Goal: Contribute content: Contribute content

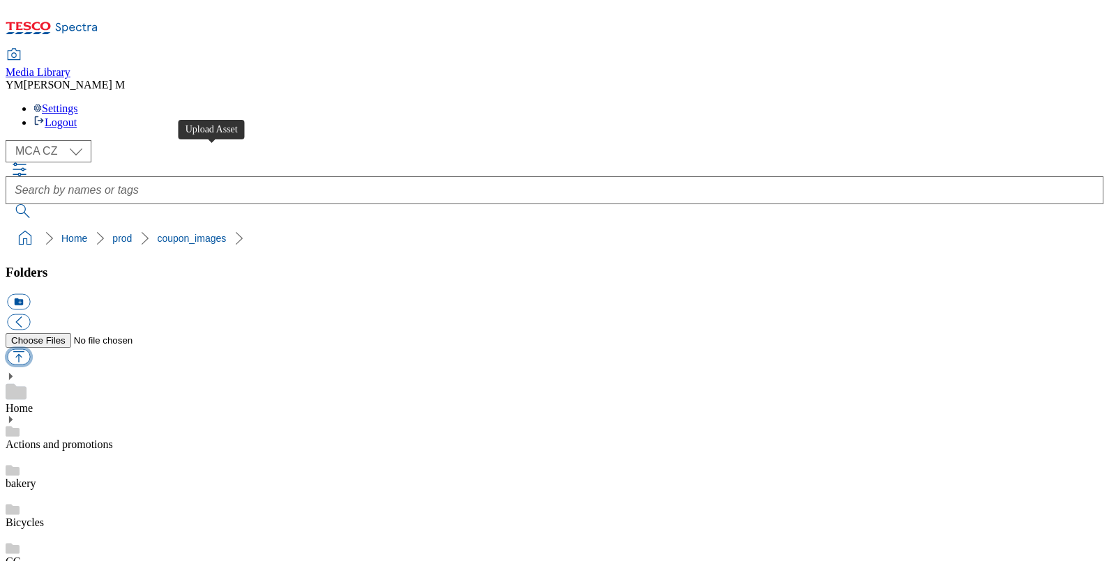
click at [30, 349] on button "button" at bounding box center [18, 357] width 23 height 16
type input "C:\fakepath\J10_9202_F.jpg"
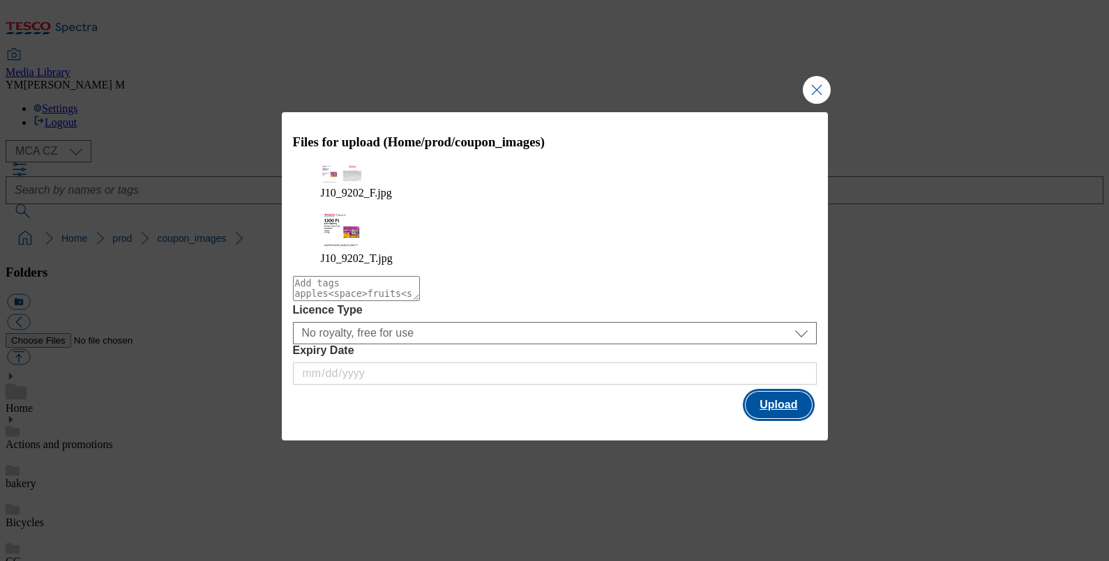
click at [774, 392] on button "Upload" at bounding box center [778, 405] width 66 height 26
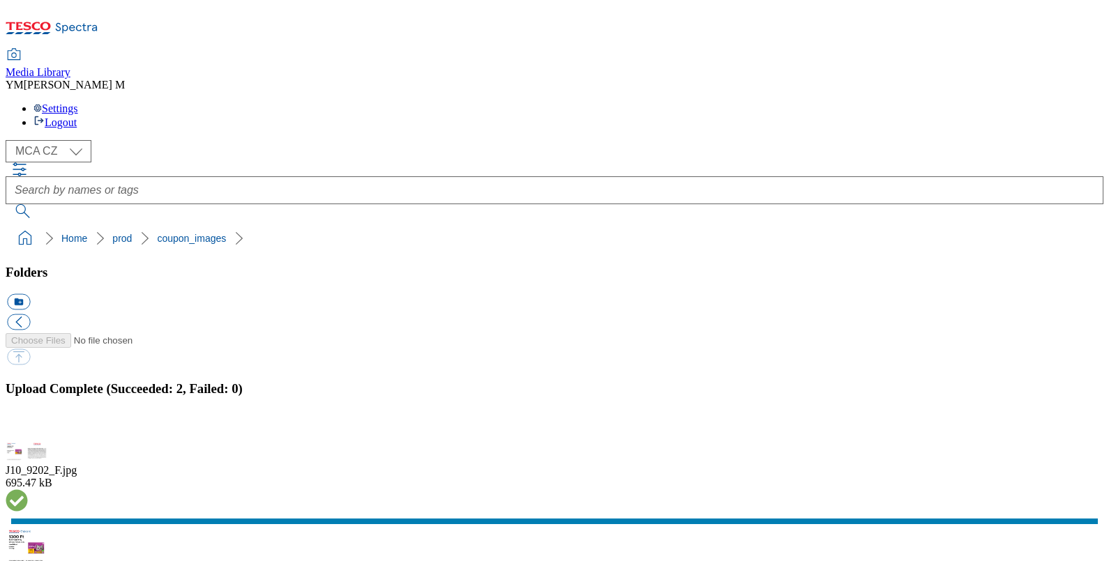
click at [28, 426] on button "button" at bounding box center [17, 432] width 21 height 13
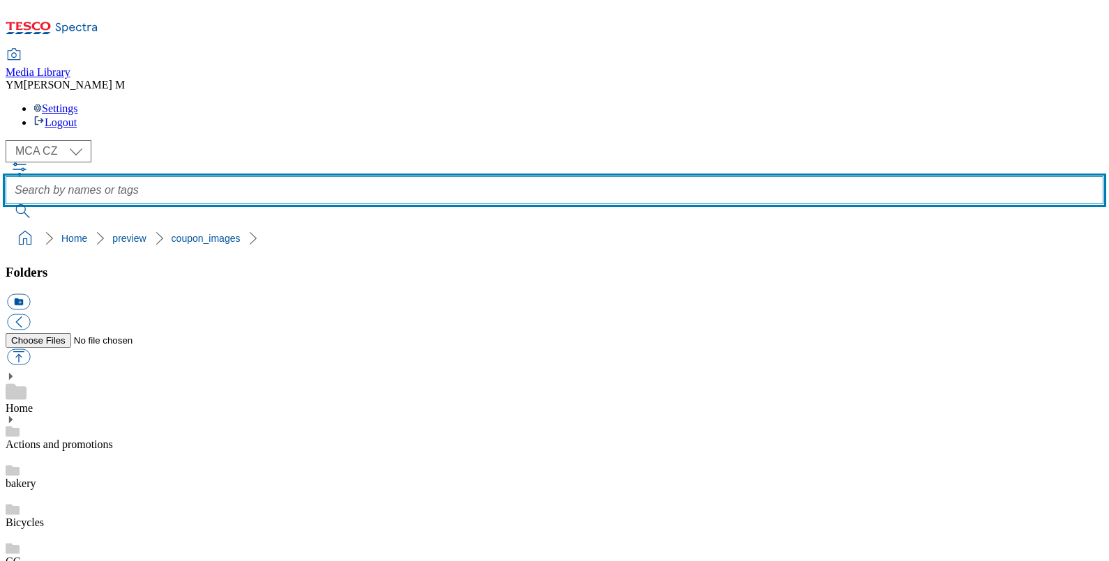
click at [431, 176] on input "text" at bounding box center [555, 190] width 1098 height 28
type input "J10"
click at [6, 204] on button "submit" at bounding box center [24, 211] width 36 height 14
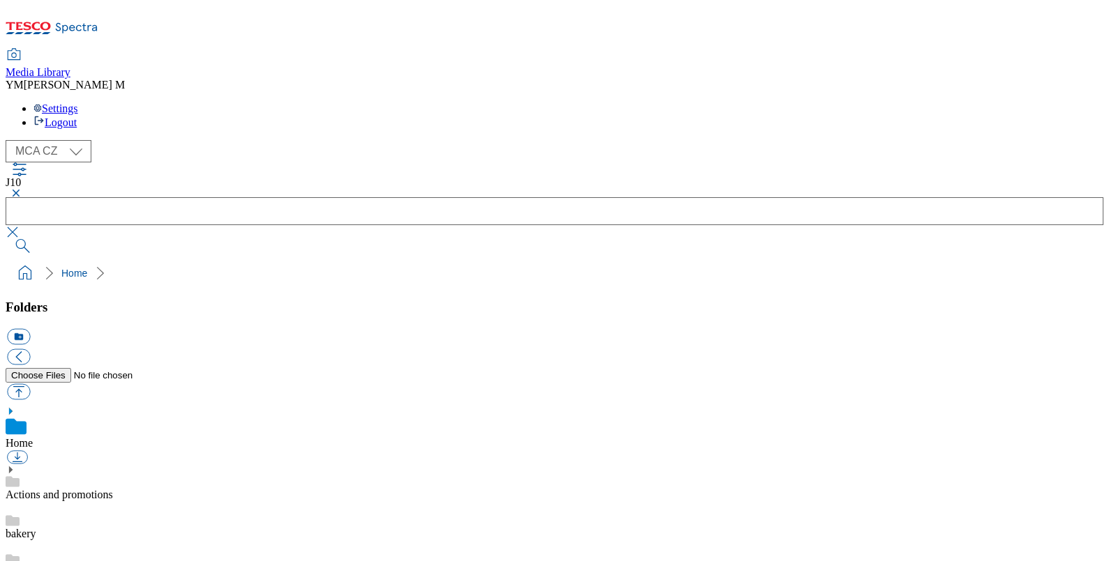
checkbox input "true"
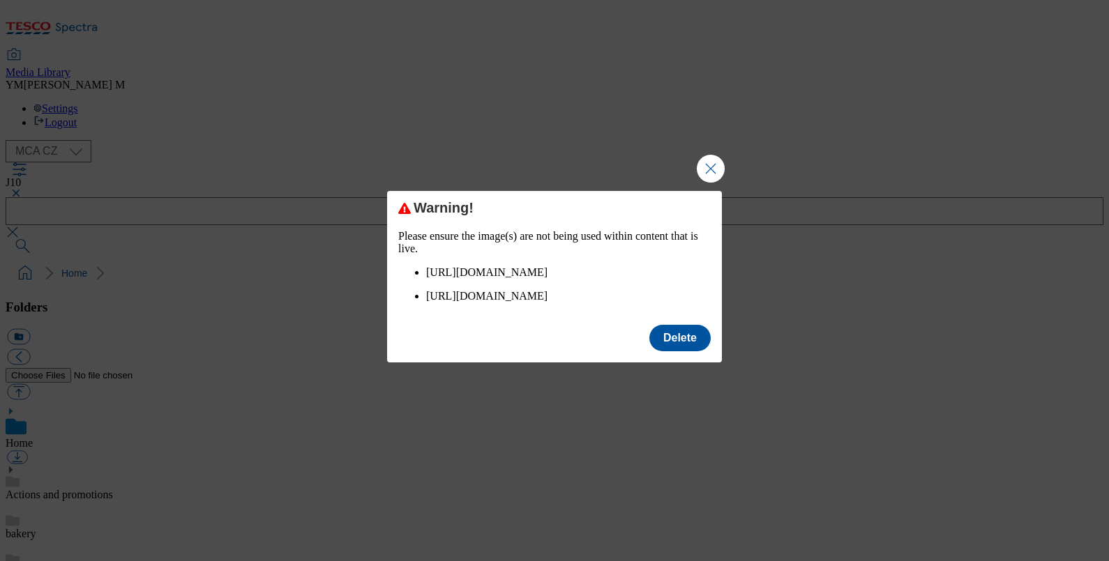
click button "Close Modal" at bounding box center [711, 169] width 28 height 28
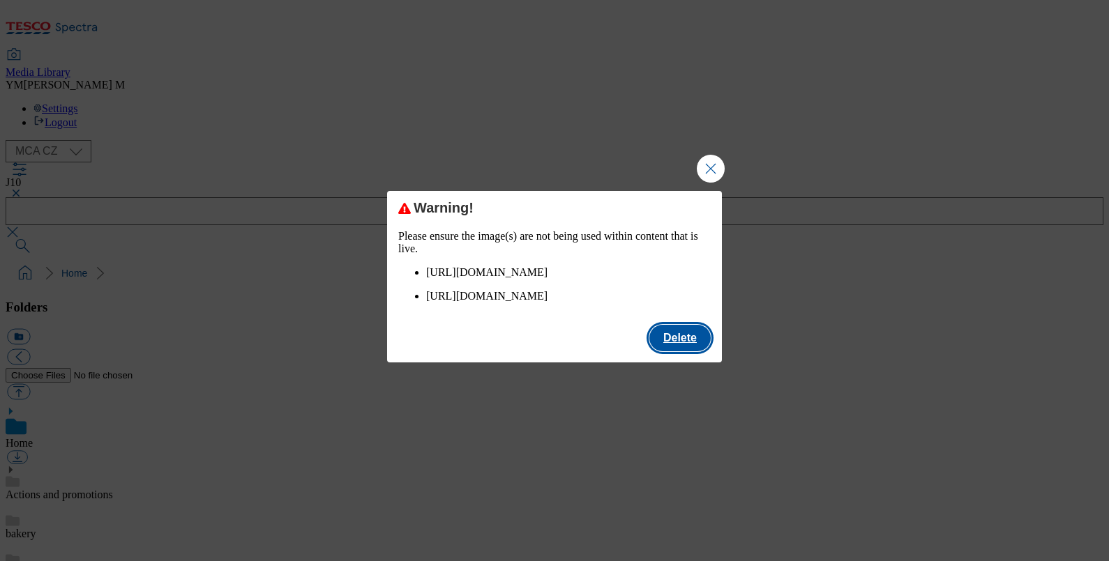
click at [680, 351] on button "Delete" at bounding box center [679, 338] width 61 height 26
checkbox input "false"
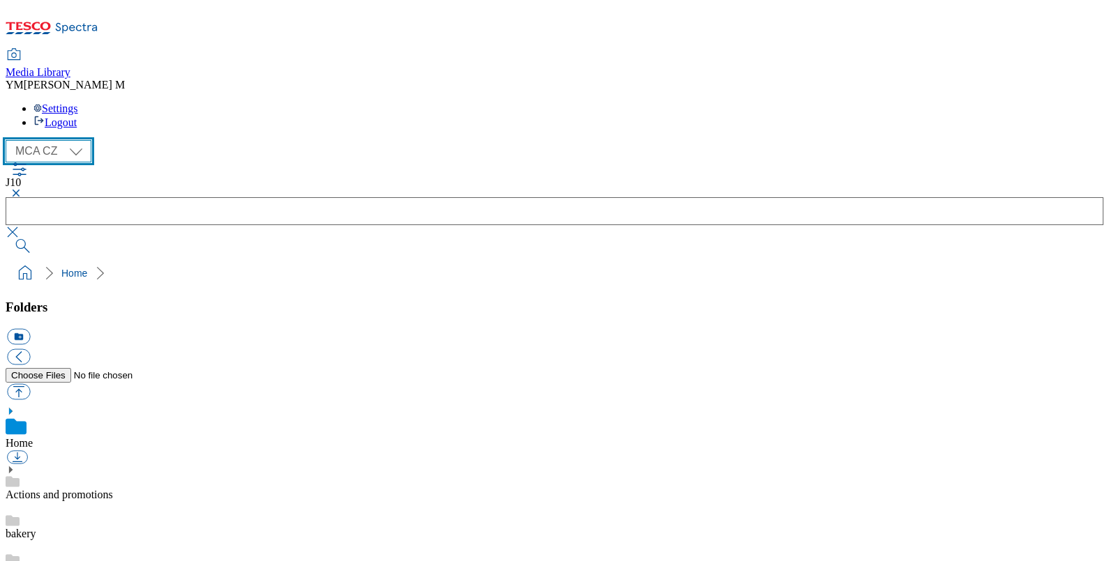
click at [68, 140] on select "MCA CZ MCA HU MCA SK MCA UK" at bounding box center [49, 151] width 86 height 22
select select "flare-mca-hu"
click at [9, 140] on select "MCA CZ MCA HU MCA SK MCA UK" at bounding box center [49, 151] width 86 height 22
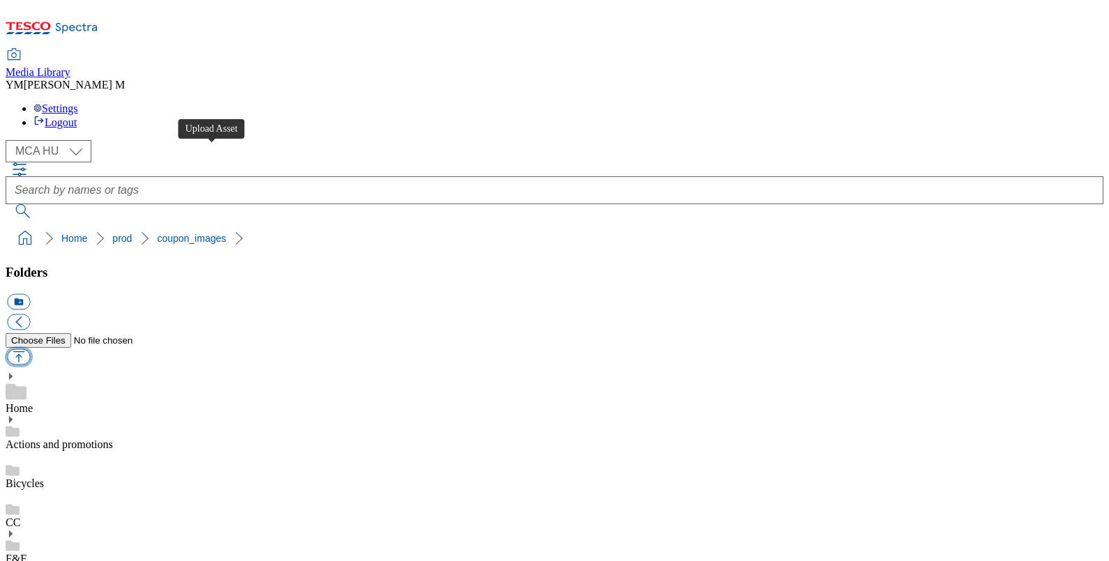
click at [30, 349] on button "button" at bounding box center [18, 357] width 23 height 16
type input "C:\fakepath\J10_9202_F.jpg"
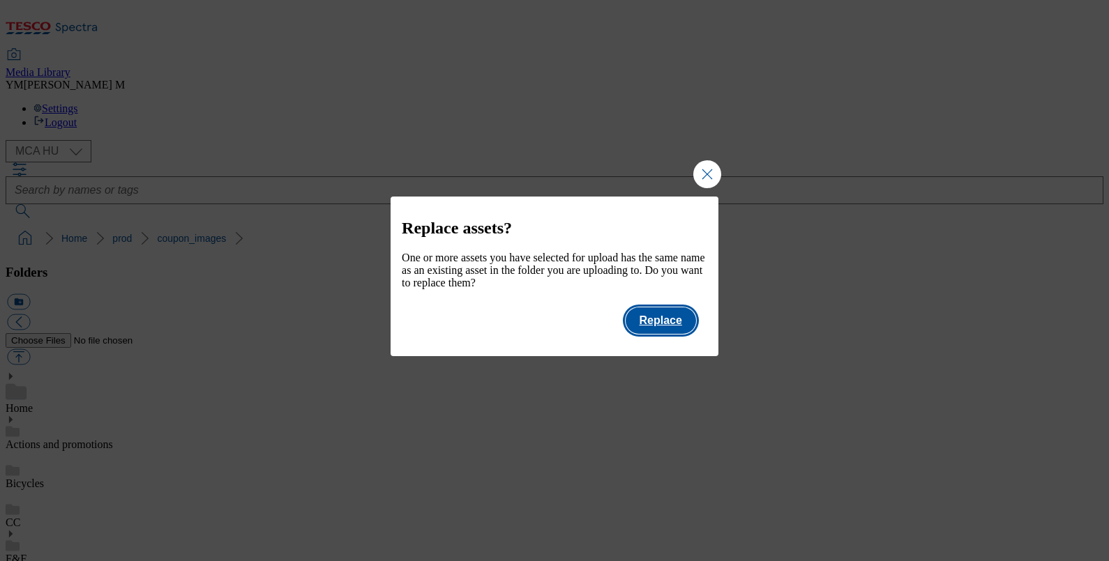
click at [682, 322] on button "Replace" at bounding box center [660, 321] width 70 height 26
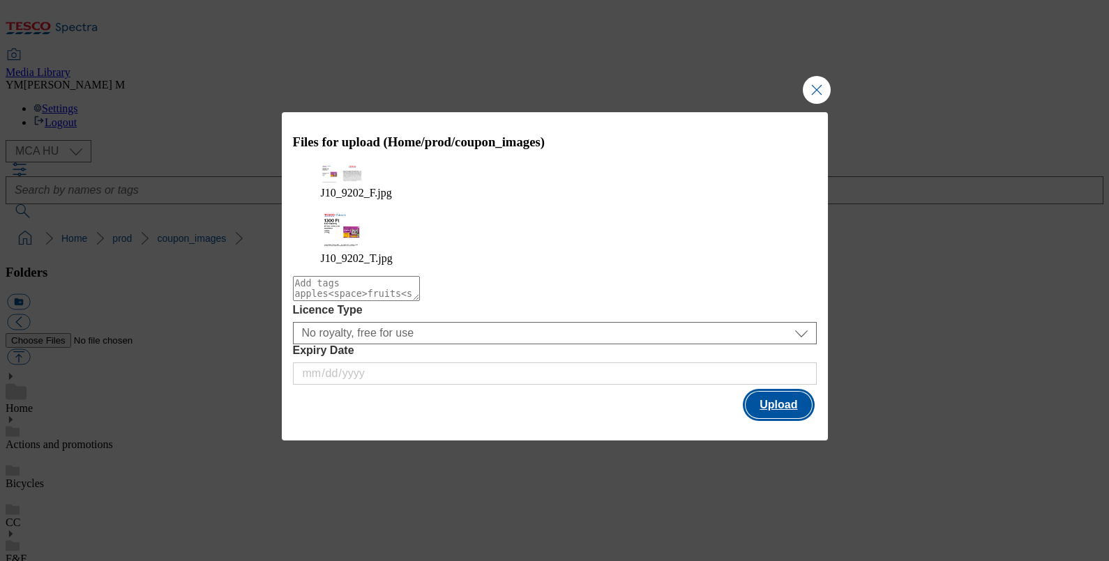
click at [767, 392] on button "Upload" at bounding box center [778, 405] width 66 height 26
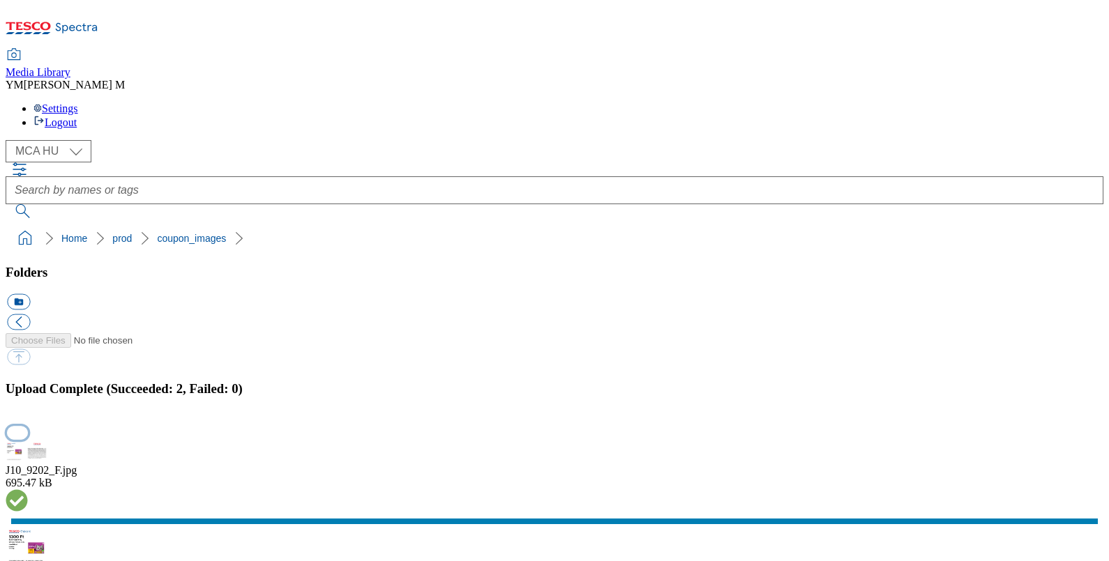
click at [28, 426] on button "button" at bounding box center [17, 432] width 21 height 13
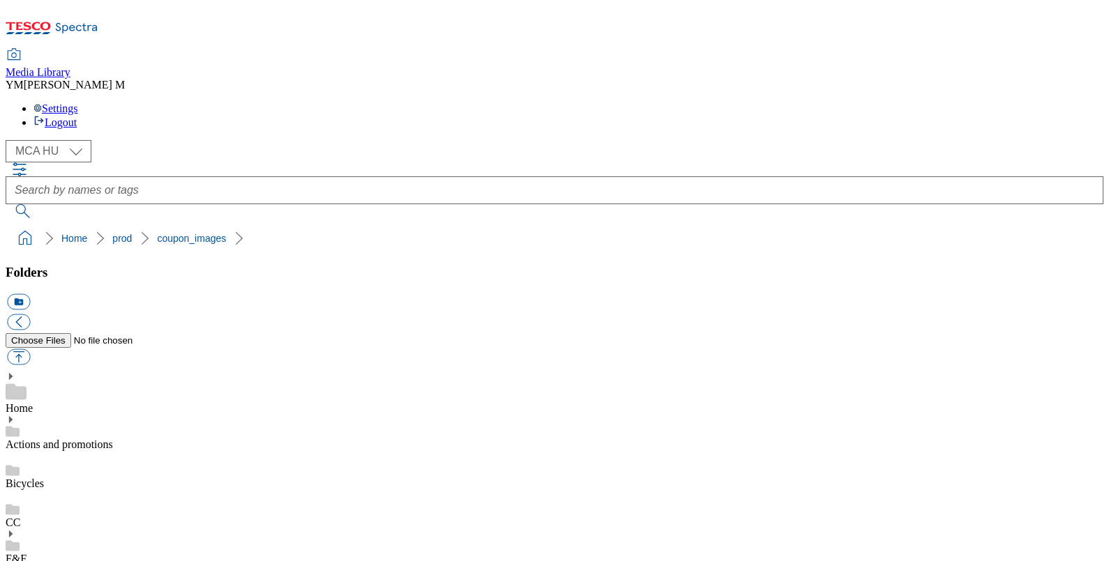
click at [30, 349] on button "button" at bounding box center [18, 357] width 23 height 16
type input "C:\fakepath\J10_9202_F.jpg"
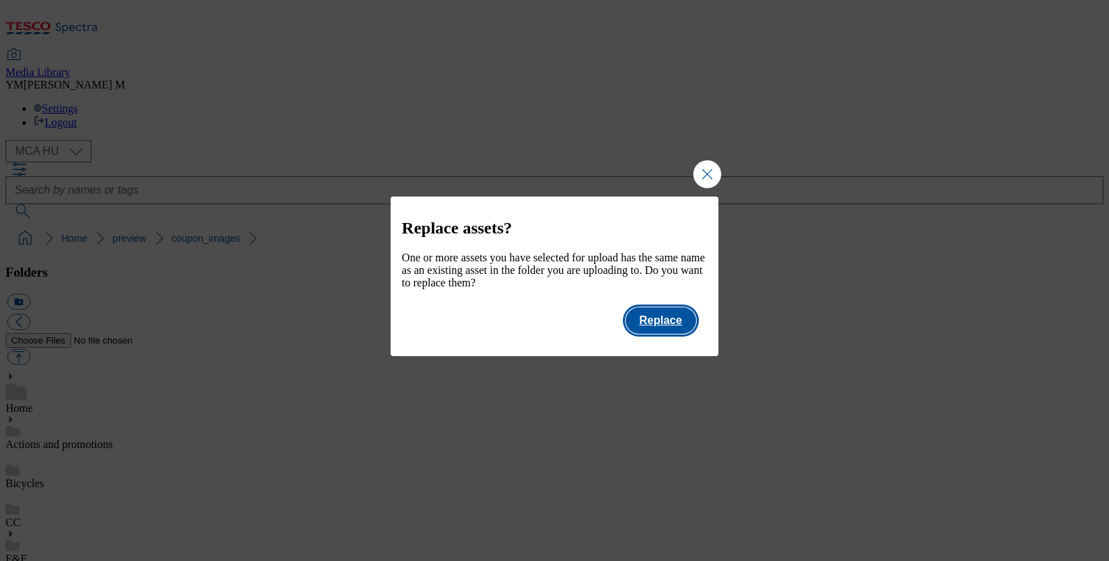
click at [662, 329] on button "Replace" at bounding box center [660, 321] width 70 height 26
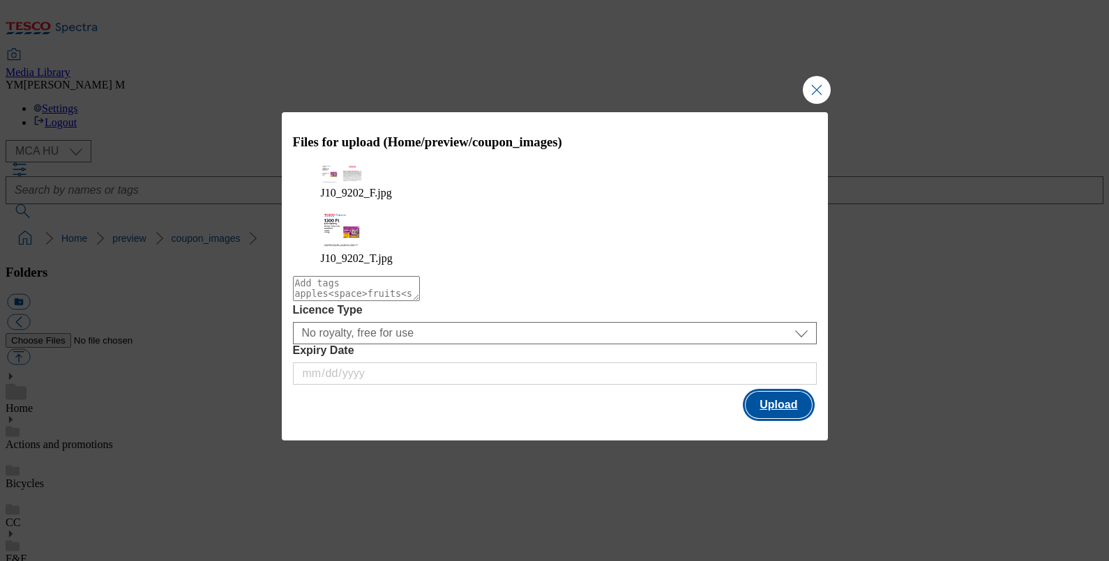
click at [762, 392] on button "Upload" at bounding box center [778, 405] width 66 height 26
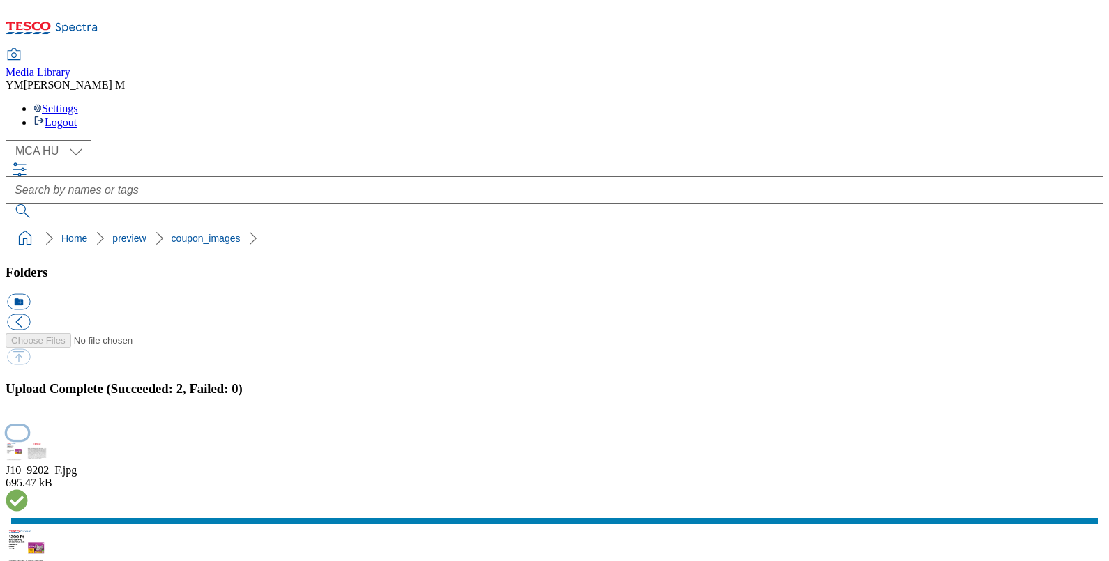
click at [28, 426] on button "button" at bounding box center [17, 432] width 21 height 13
